Goal: Use online tool/utility: Utilize a website feature to perform a specific function

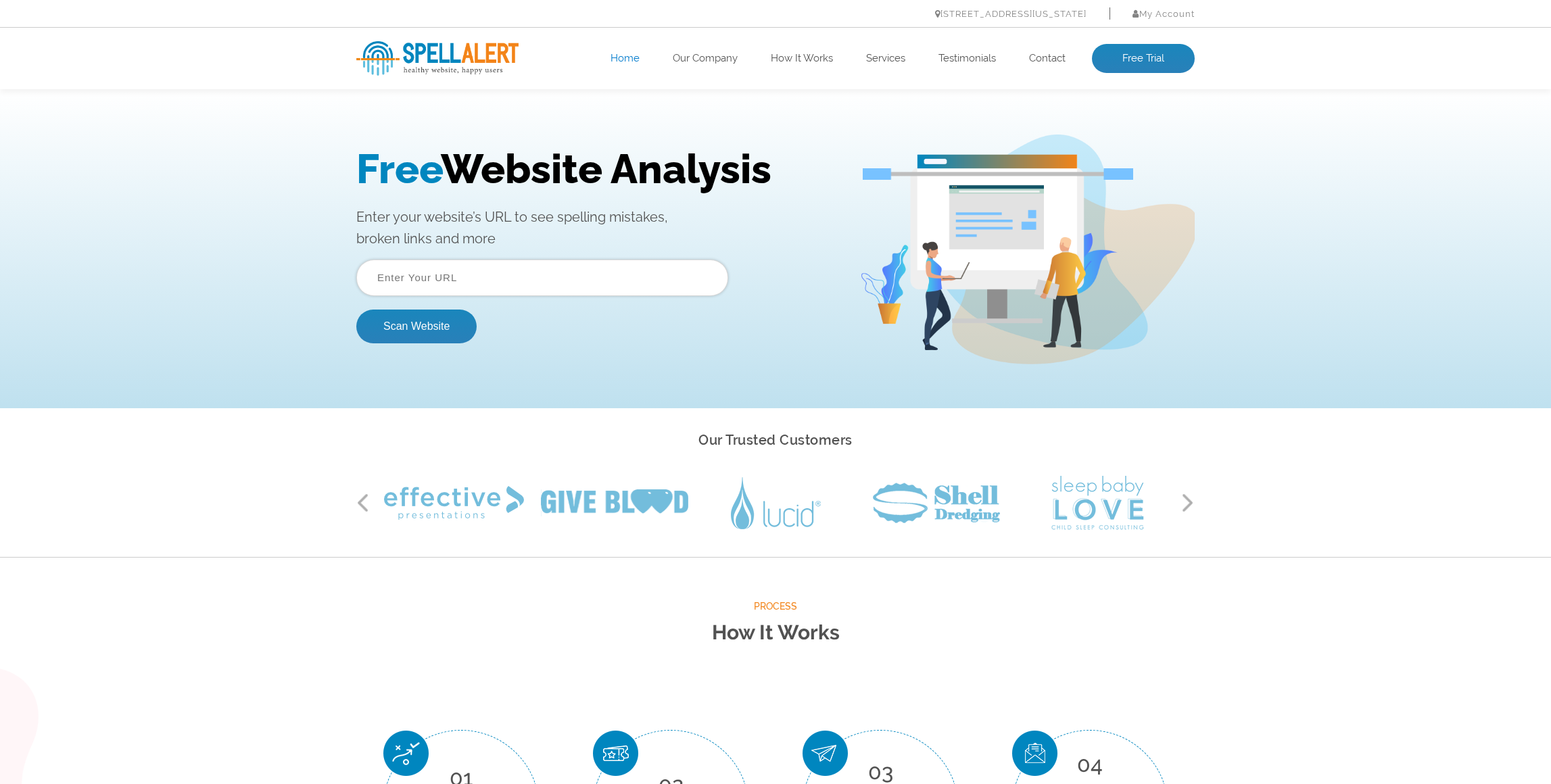
click at [430, 279] on input "text" at bounding box center [543, 278] width 372 height 36
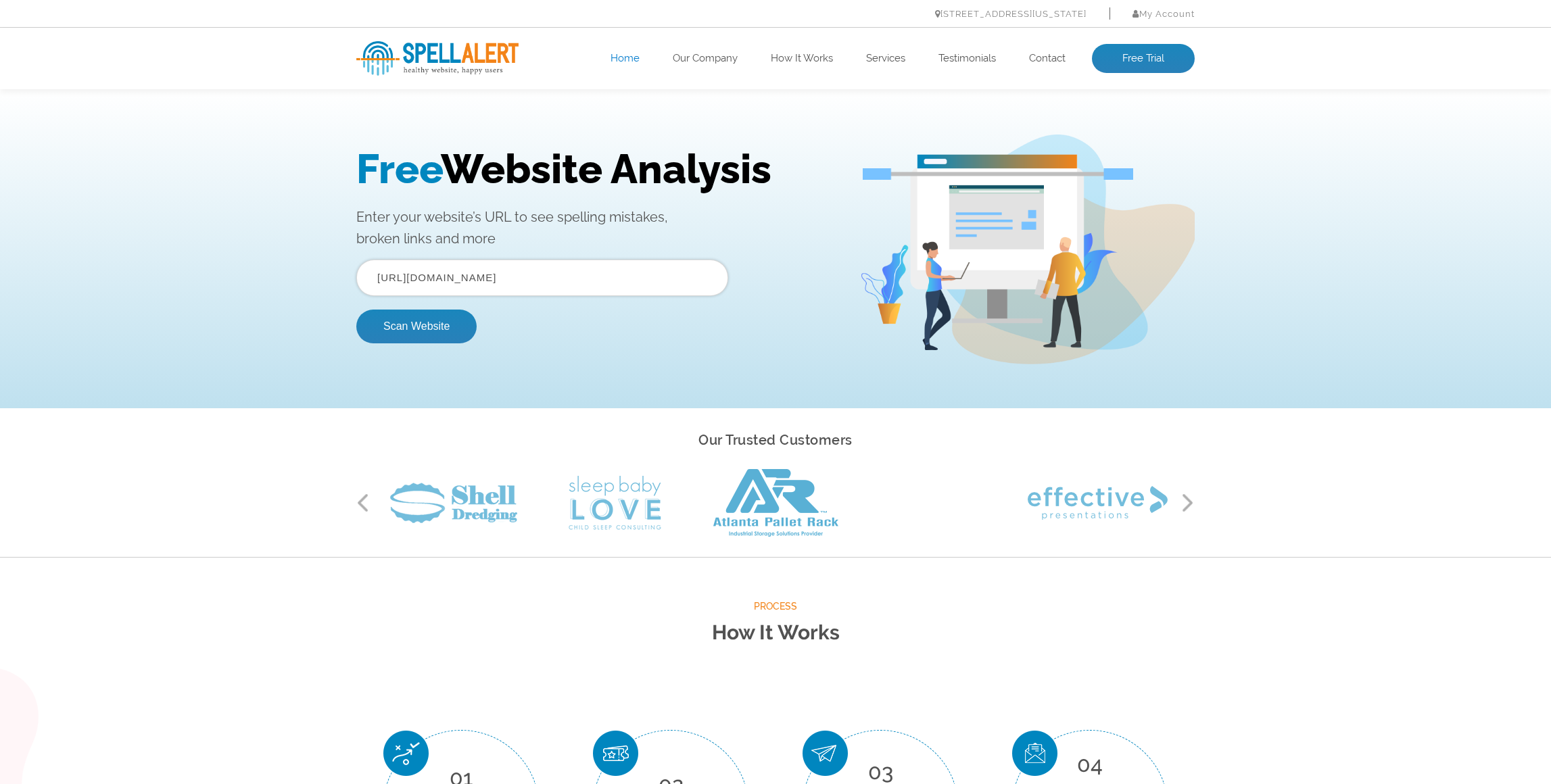
type input "[URL][DOMAIN_NAME]"
click at [357, 310] on button "Scan Website" at bounding box center [417, 326] width 120 height 34
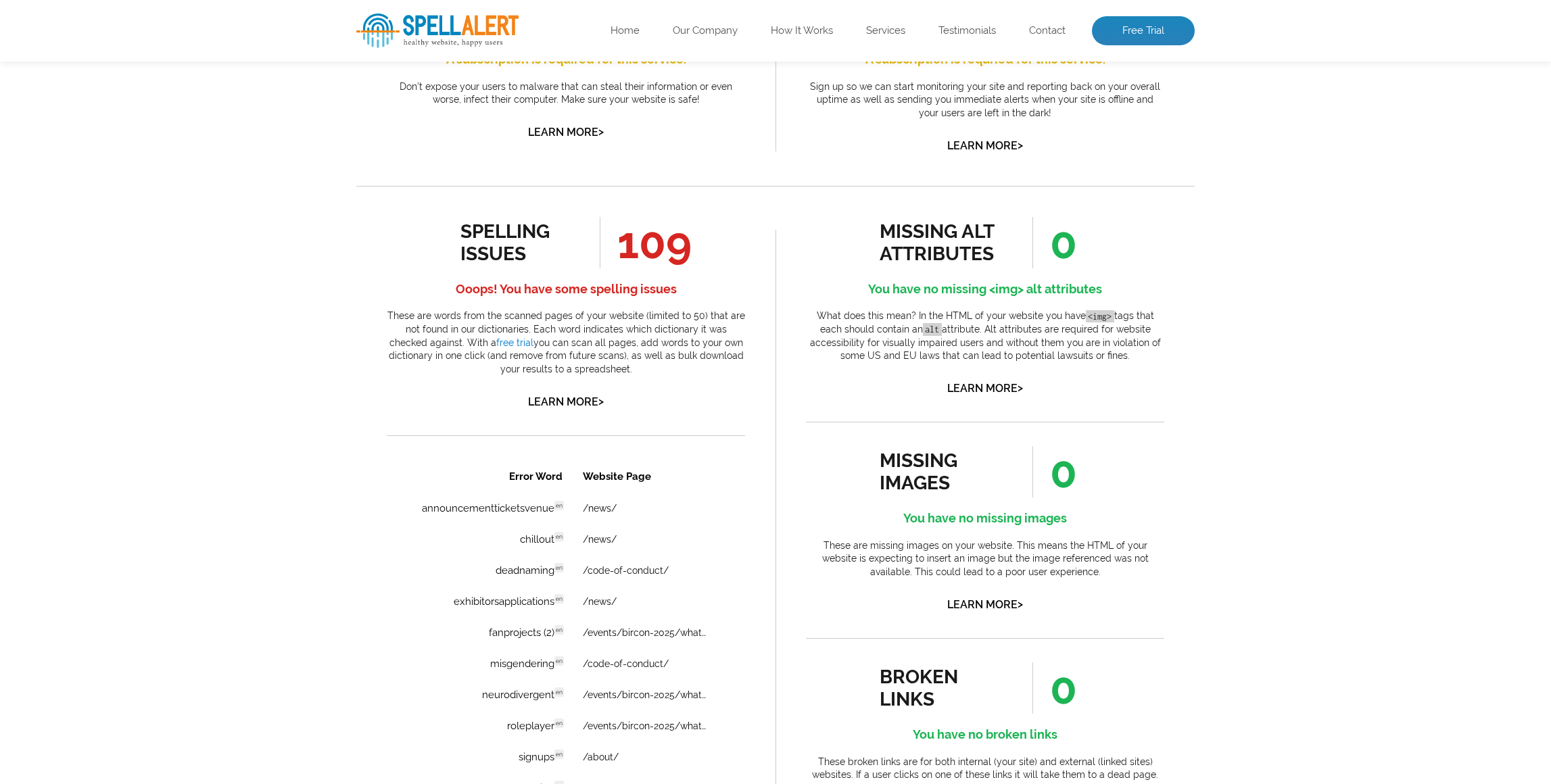
scroll to position [677, 0]
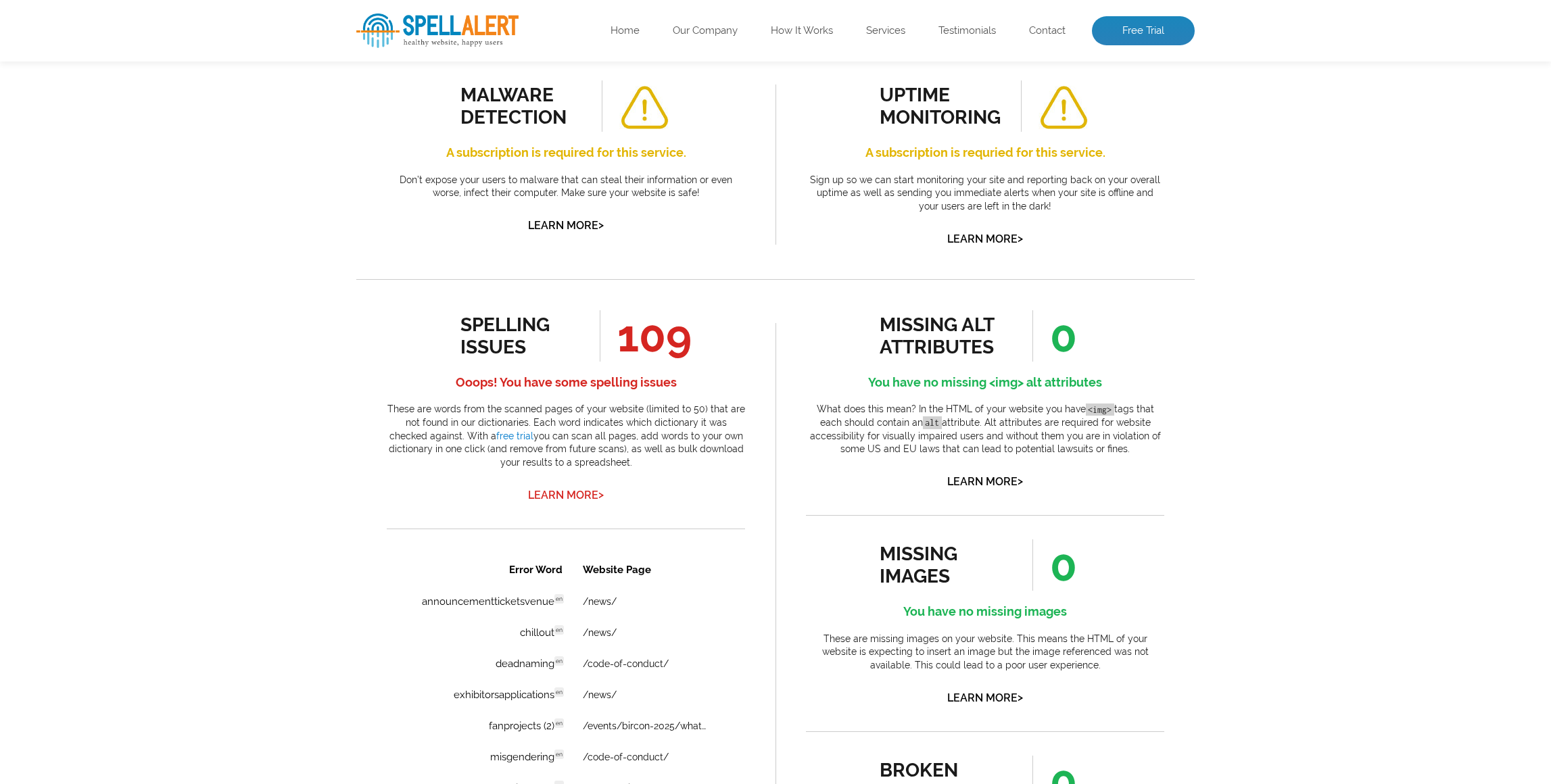
click at [533, 489] on link "Learn More >" at bounding box center [565, 495] width 76 height 13
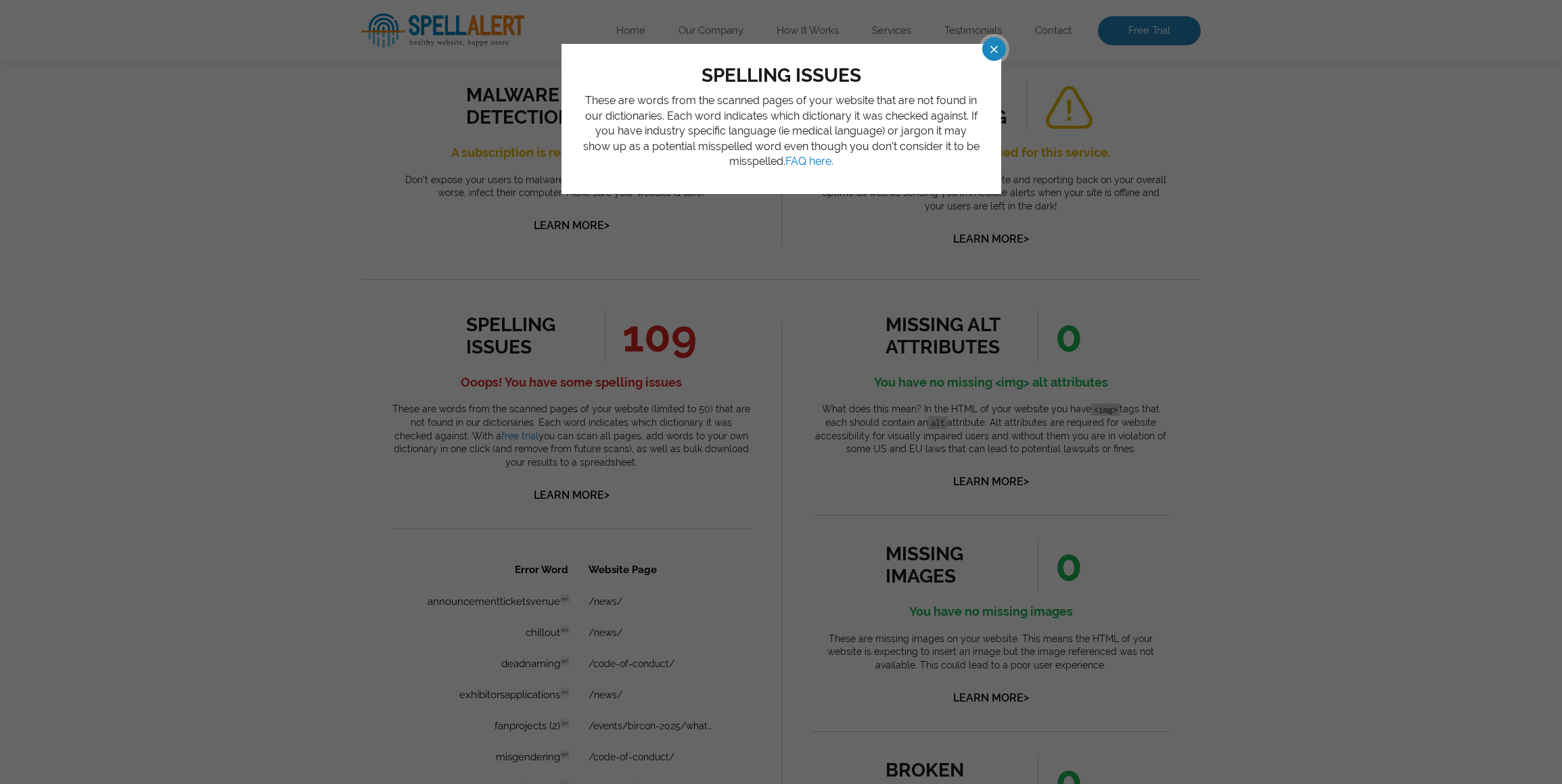
click at [994, 52] on span at bounding box center [982, 49] width 24 height 24
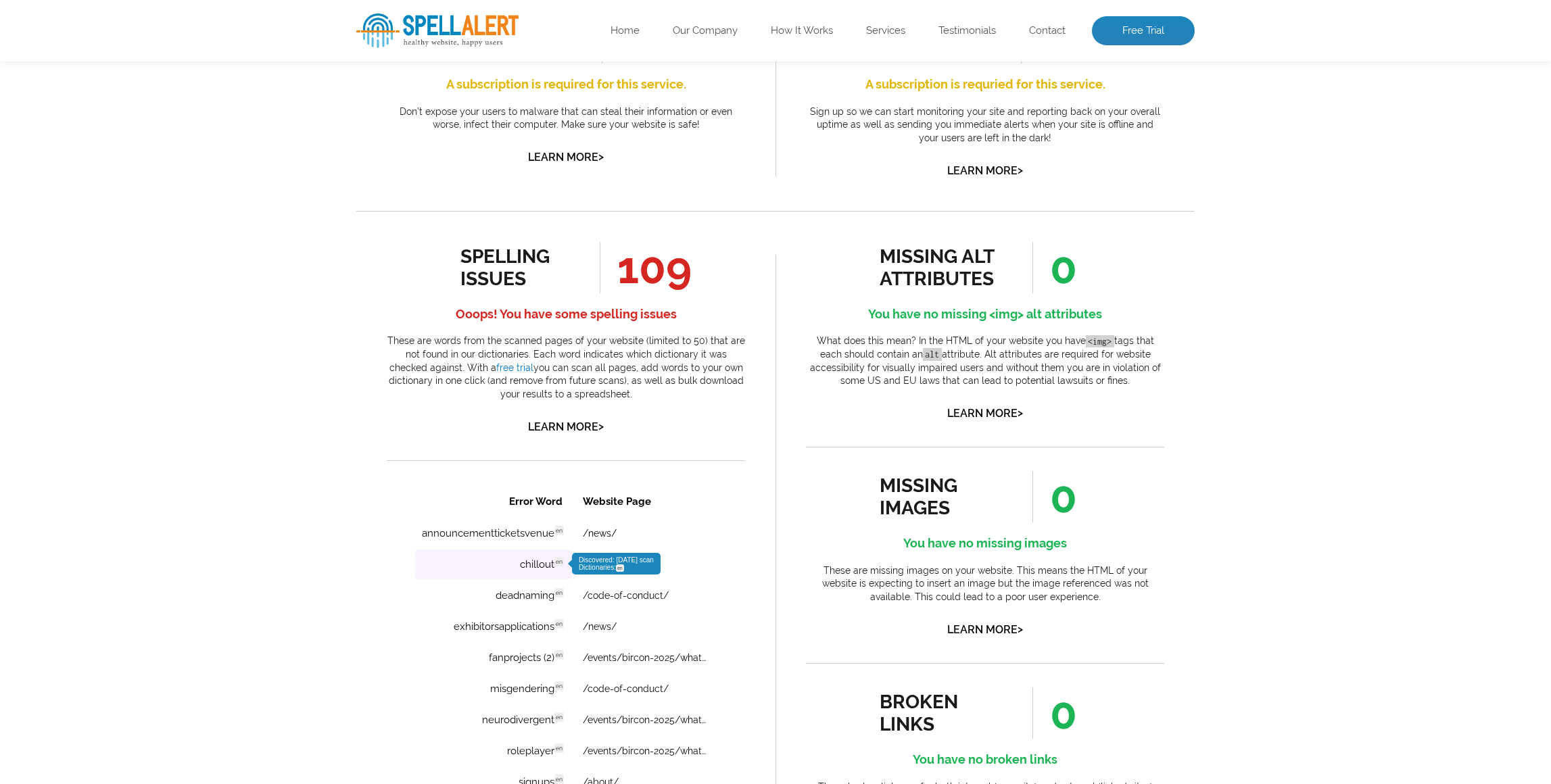
scroll to position [706, 0]
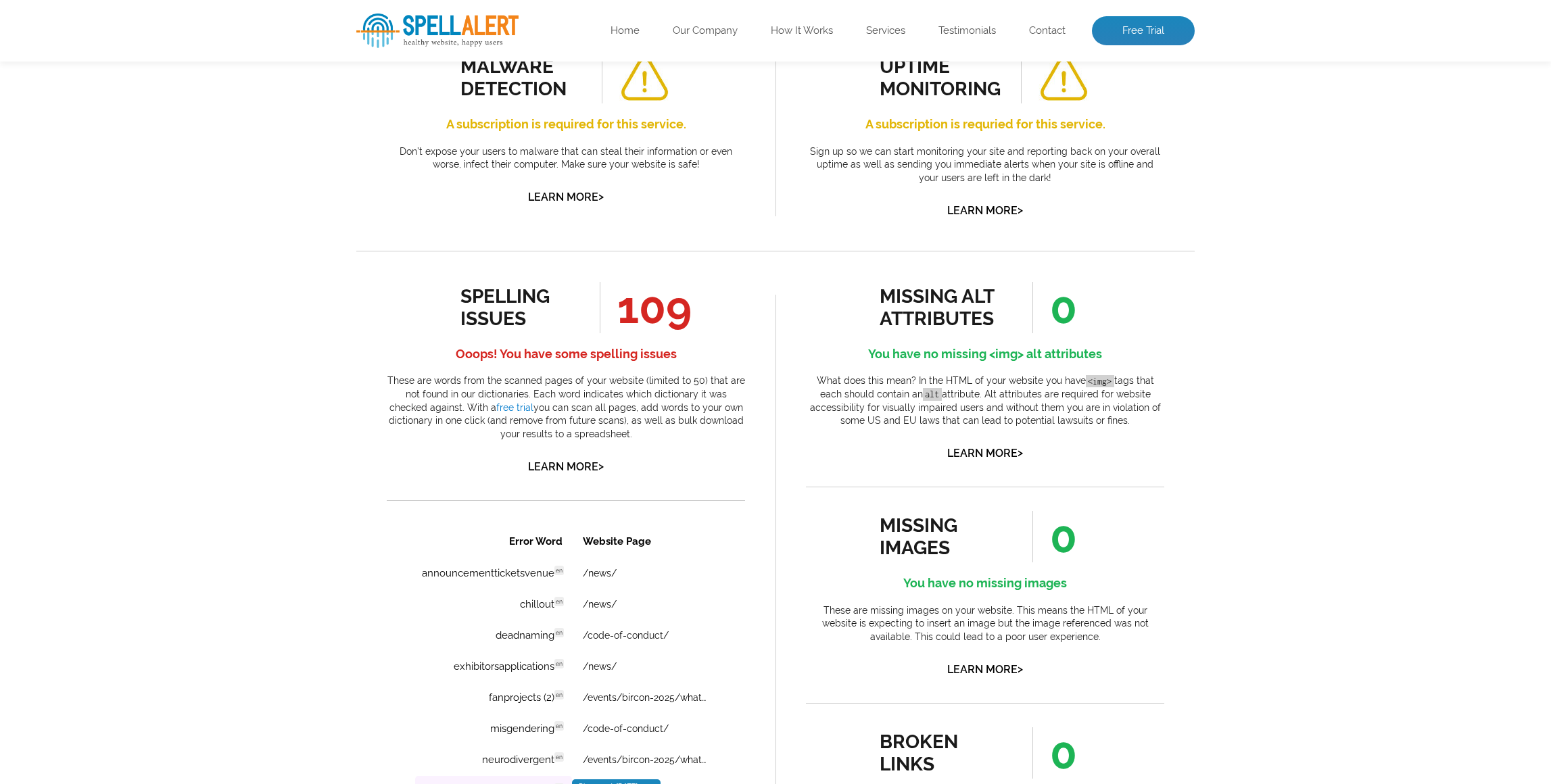
click at [511, 784] on td "roleplayer en Discovered: [DATE] scan Dictionaries: en" at bounding box center [493, 790] width 157 height 30
click at [534, 784] on td "roleplayer en Discovered: [DATE] scan Dictionaries: en" at bounding box center [493, 790] width 157 height 30
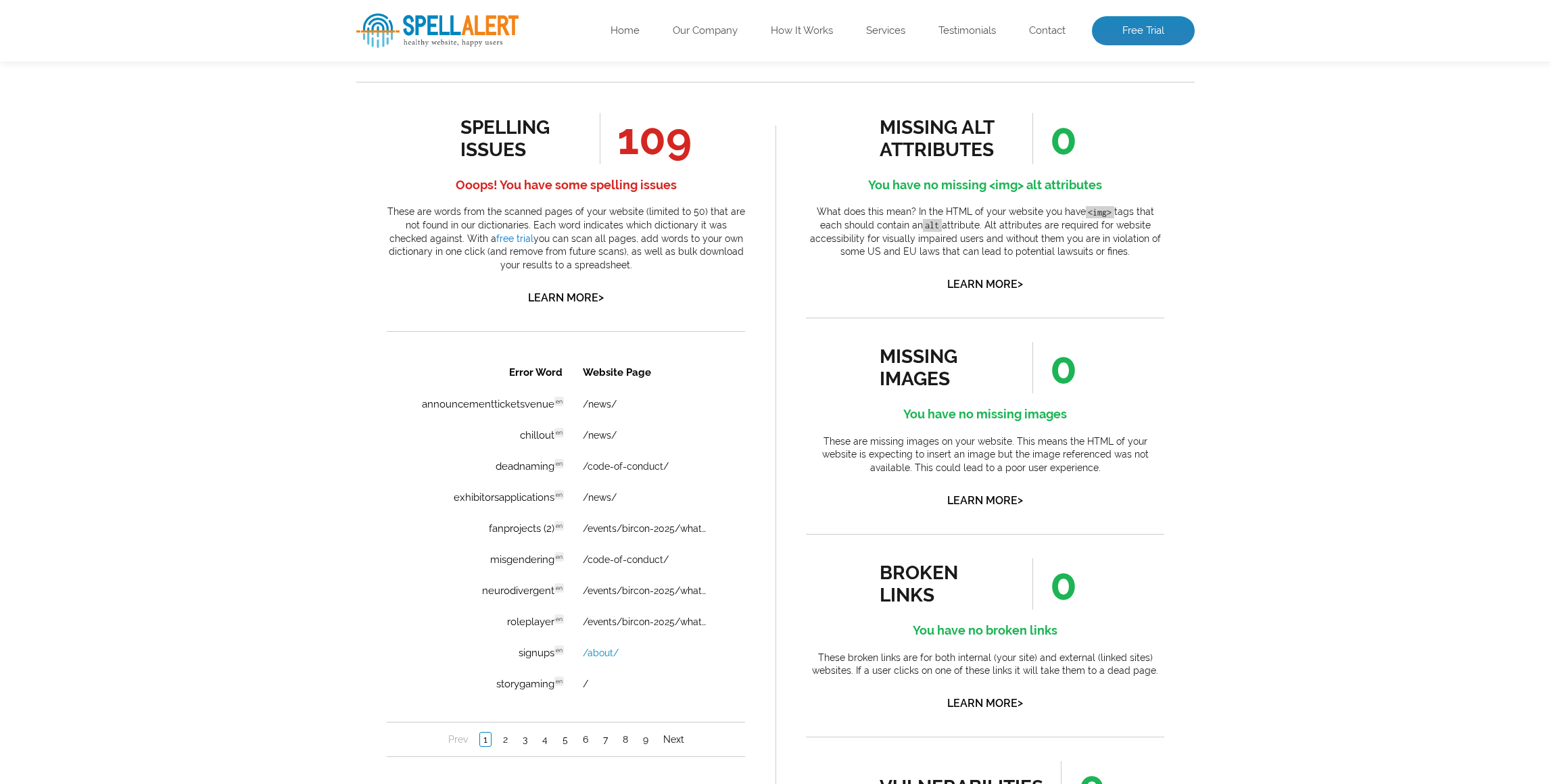
scroll to position [897, 0]
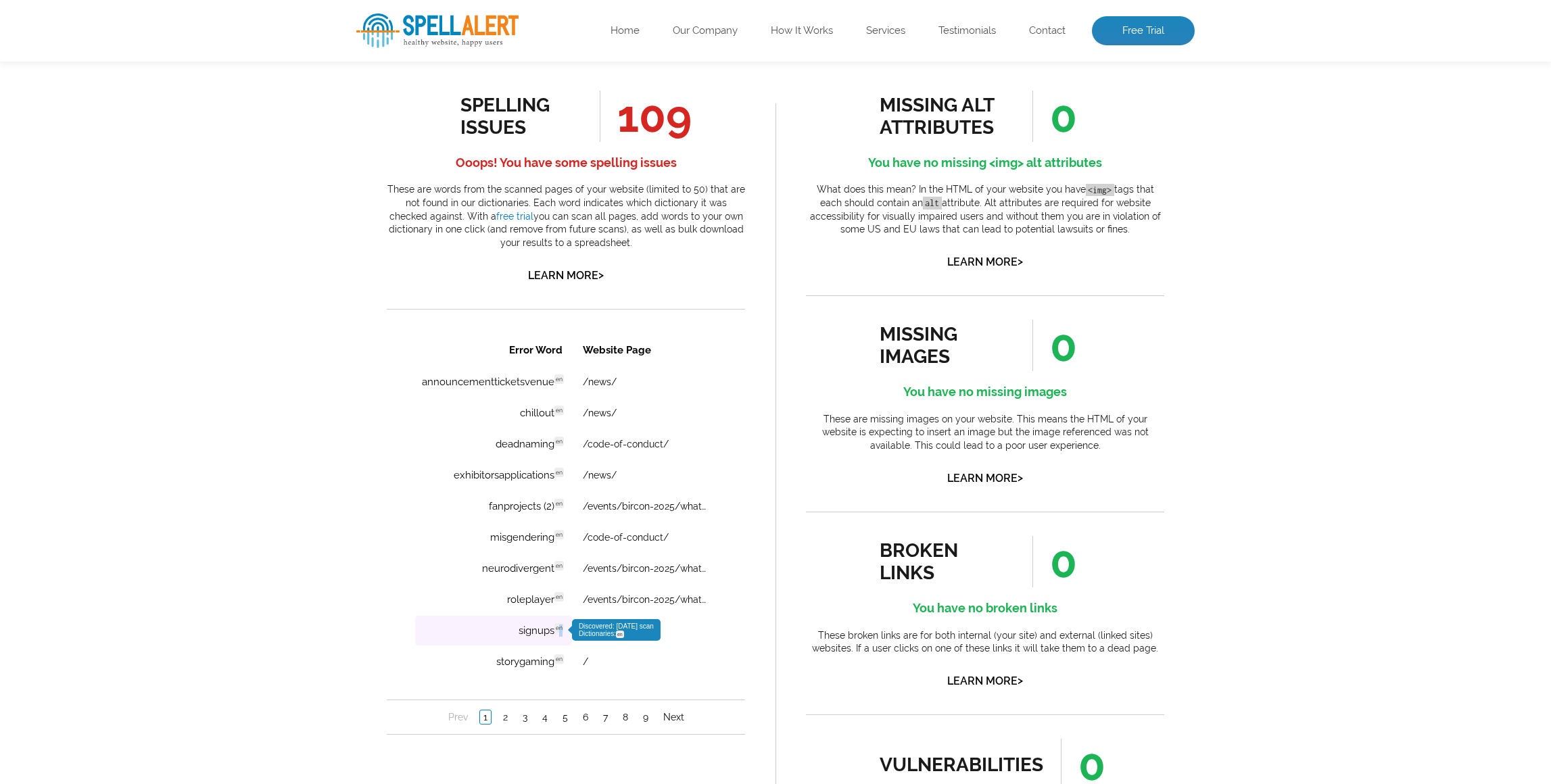
click at [560, 630] on span "en" at bounding box center [559, 627] width 9 height 9
click at [507, 645] on td "signups en Discovered: [DATE] scan Dictionaries: en" at bounding box center [493, 630] width 157 height 30
click at [520, 638] on td "signups en Discovered: 09-24-2025 scan Dictionaries: en" at bounding box center [493, 630] width 157 height 30
click at [316, 477] on div "Pages Scanned 18 Number of pages scanned. May be limited. Pages scanned are the…" at bounding box center [775, 263] width 1551 height 1406
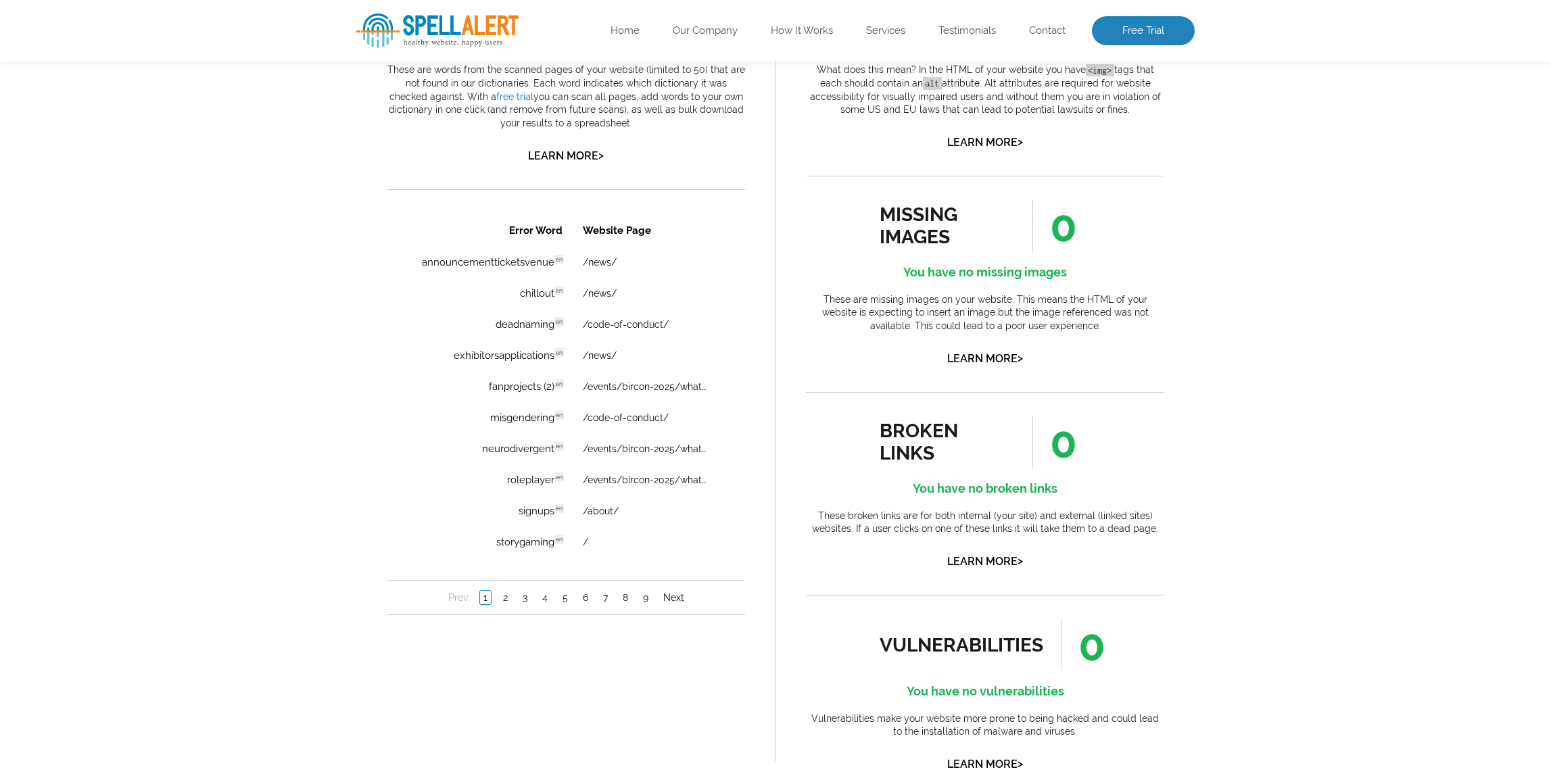
scroll to position [1028, 0]
